Goal: Task Accomplishment & Management: Use online tool/utility

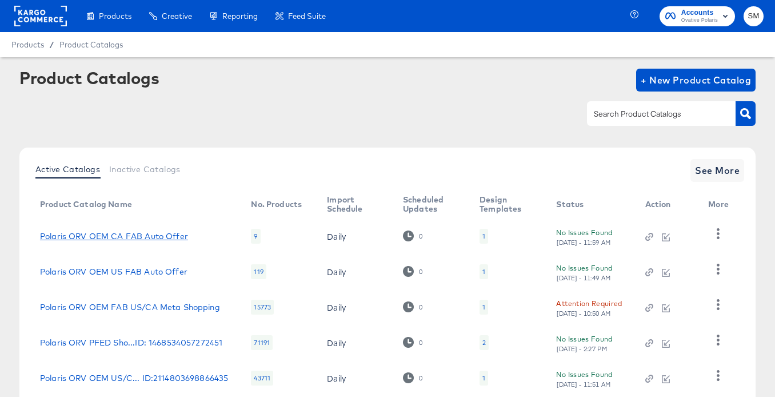
click at [116, 232] on link "Polaris ORV OEM CA FAB Auto Offer" at bounding box center [114, 236] width 148 height 9
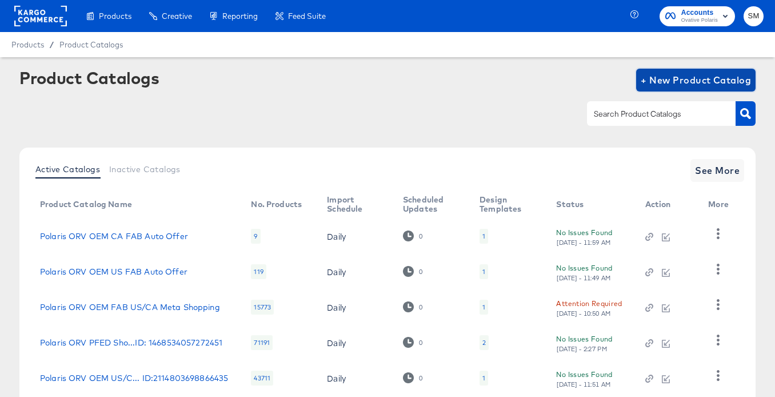
click at [676, 77] on span "+ New Product Catalog" at bounding box center [696, 80] width 110 height 16
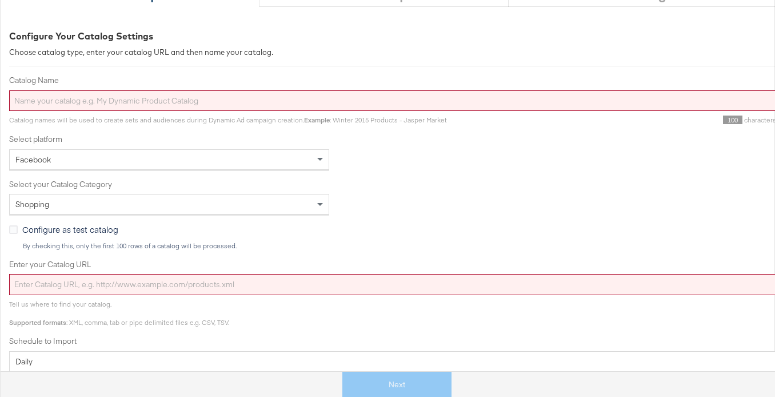
scroll to position [147, 0]
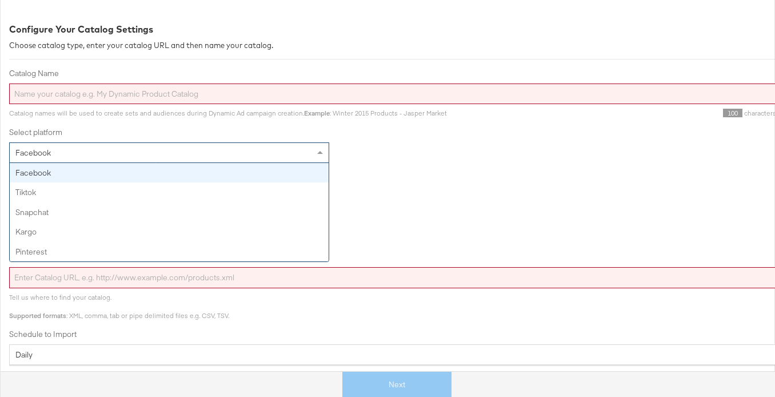
click at [185, 152] on div "Facebook" at bounding box center [169, 152] width 319 height 19
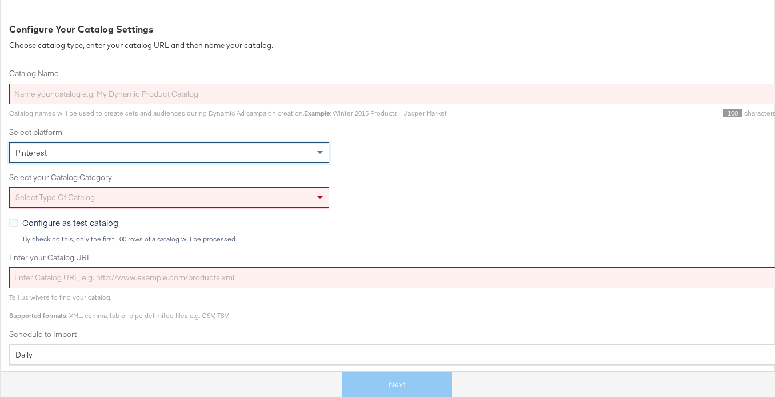
click at [151, 205] on div "Select type of catalog" at bounding box center [169, 197] width 319 height 19
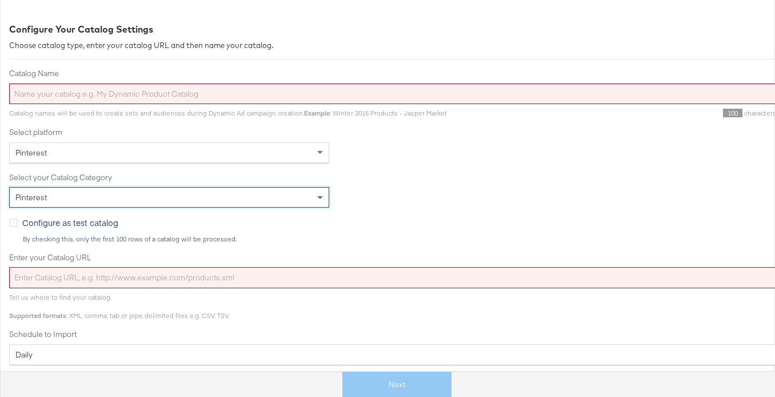
click at [171, 152] on div "Pinterest" at bounding box center [169, 152] width 319 height 19
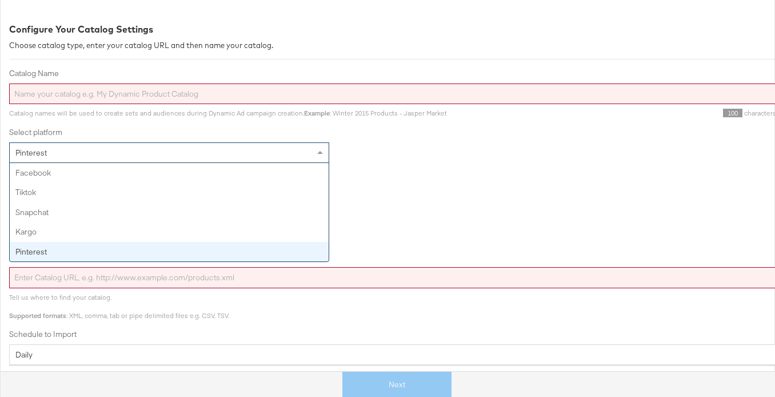
click at [171, 152] on div "Pinterest" at bounding box center [169, 152] width 319 height 19
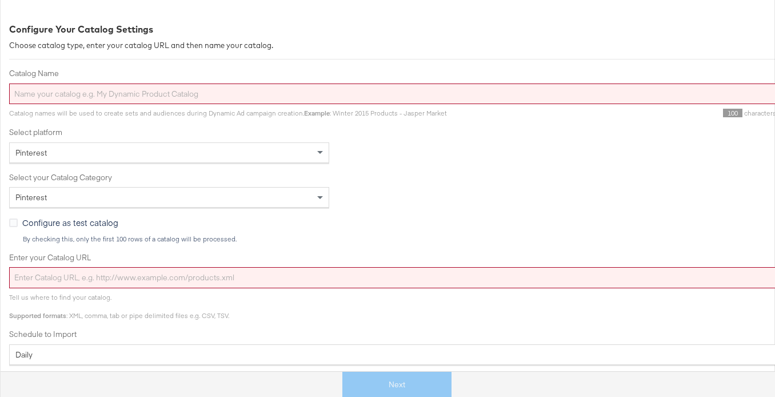
click at [453, 178] on label "Select your Catalog Category" at bounding box center [409, 177] width 801 height 11
click at [272, 193] on div "Pinterest" at bounding box center [169, 197] width 319 height 19
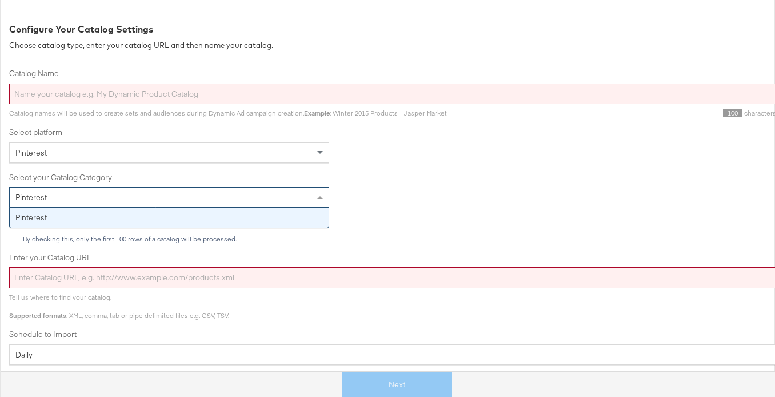
click at [253, 153] on div "Pinterest" at bounding box center [169, 152] width 319 height 19
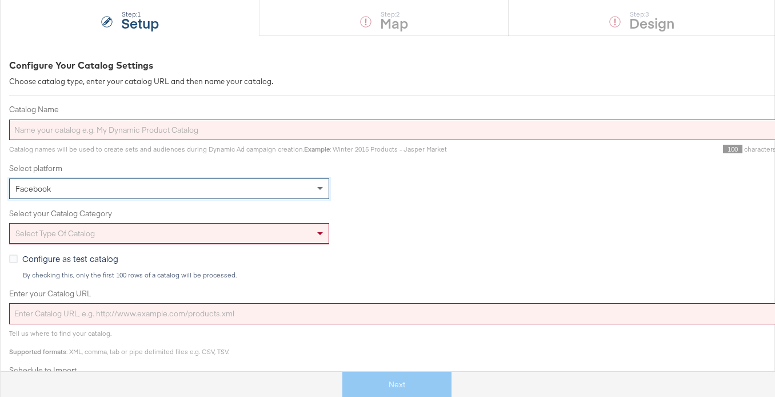
scroll to position [165, 0]
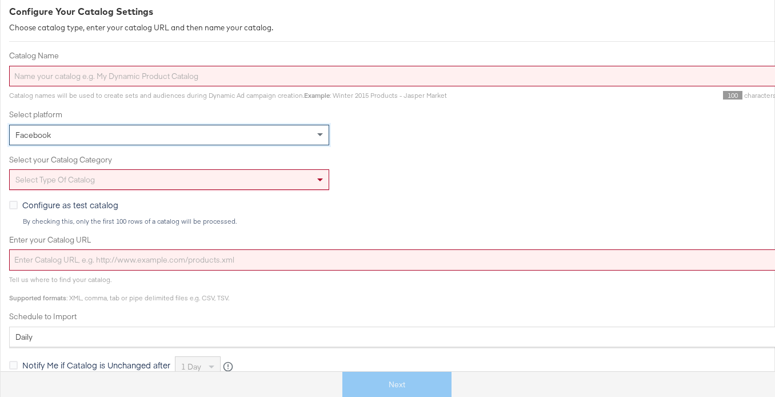
click at [297, 181] on div "Select type of catalog" at bounding box center [169, 179] width 319 height 19
